Goal: Information Seeking & Learning: Learn about a topic

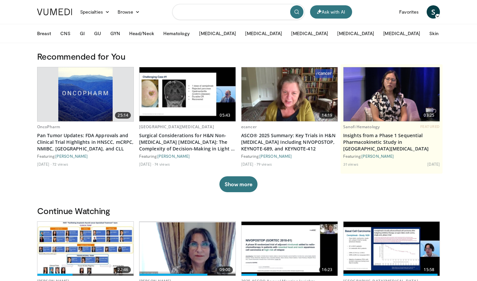
drag, startPoint x: 203, startPoint y: 13, endPoint x: 208, endPoint y: 17, distance: 6.4
click at [205, 15] on input "Search topics, interventions" at bounding box center [238, 12] width 133 height 16
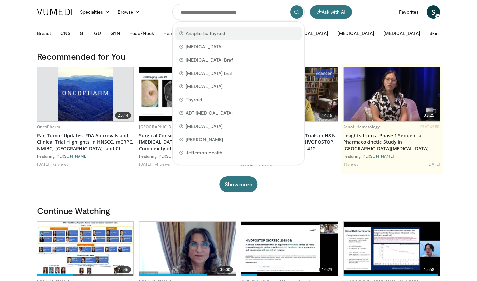
click at [203, 36] on span "Anaplastic thyroid" at bounding box center [205, 33] width 39 height 7
type input "**********"
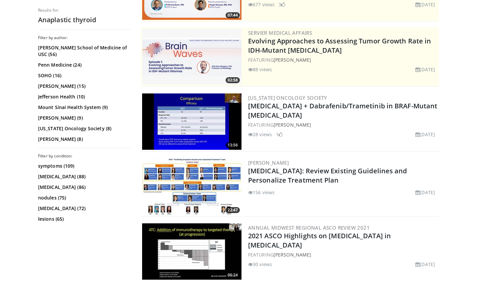
scroll to position [114, 0]
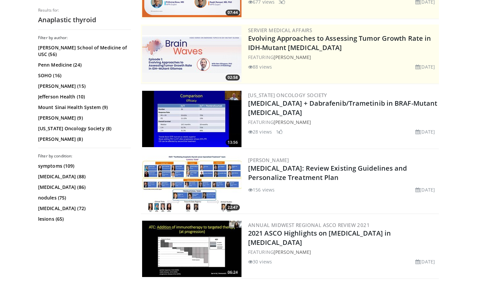
click at [197, 173] on img at bounding box center [191, 184] width 99 height 56
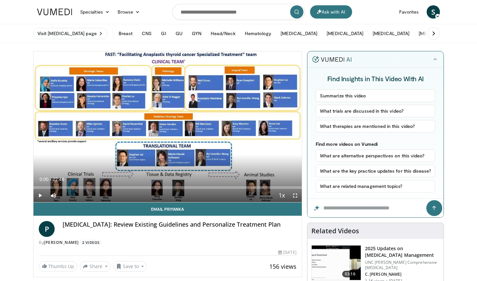
click at [40, 196] on span "Video Player" at bounding box center [39, 195] width 13 height 13
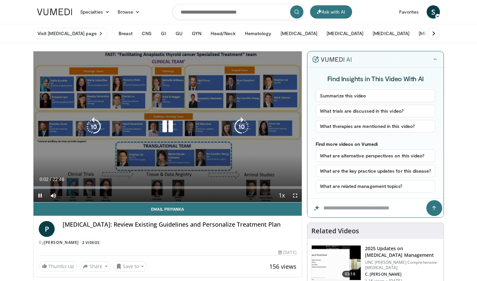
click at [294, 196] on span "Video Player" at bounding box center [295, 195] width 13 height 13
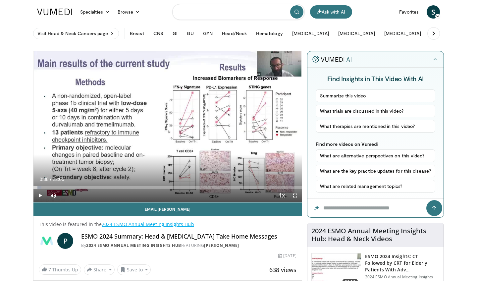
click at [190, 5] on input "Search topics, interventions" at bounding box center [238, 12] width 133 height 16
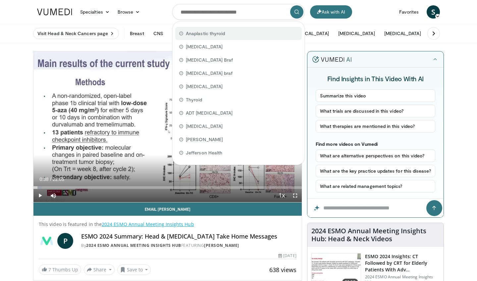
click at [198, 38] on div "Anaplastic thyroid" at bounding box center [238, 33] width 127 height 13
type input "**********"
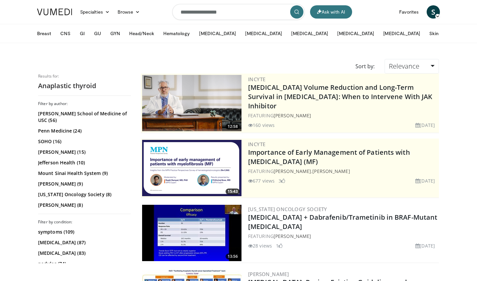
scroll to position [152, 0]
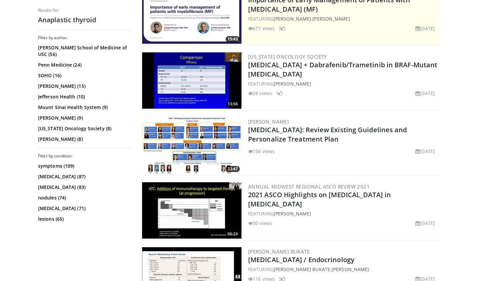
click at [197, 155] on img at bounding box center [191, 145] width 99 height 56
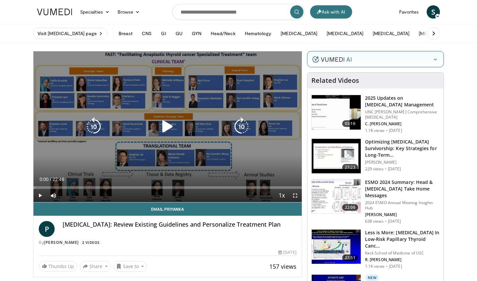
click at [153, 125] on div "Video Player" at bounding box center [167, 126] width 161 height 13
click at [161, 128] on icon "Video Player" at bounding box center [167, 126] width 19 height 19
